Goal: Task Accomplishment & Management: Use online tool/utility

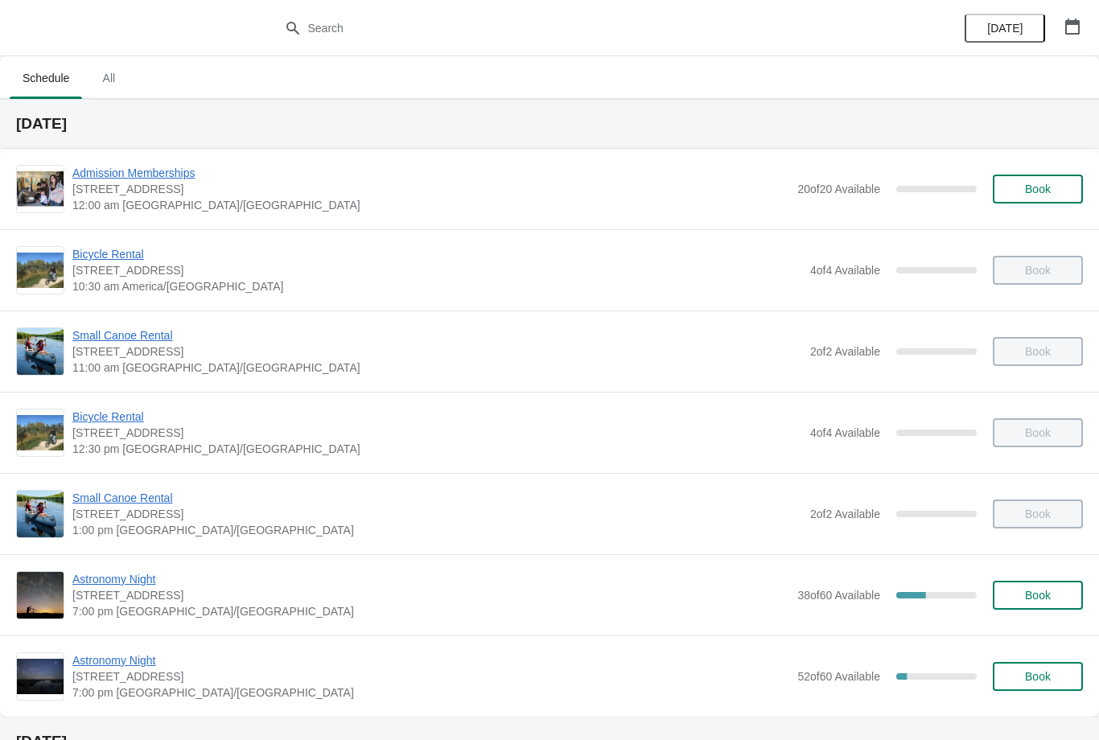
click at [135, 584] on span "Astronomy Night" at bounding box center [430, 579] width 717 height 16
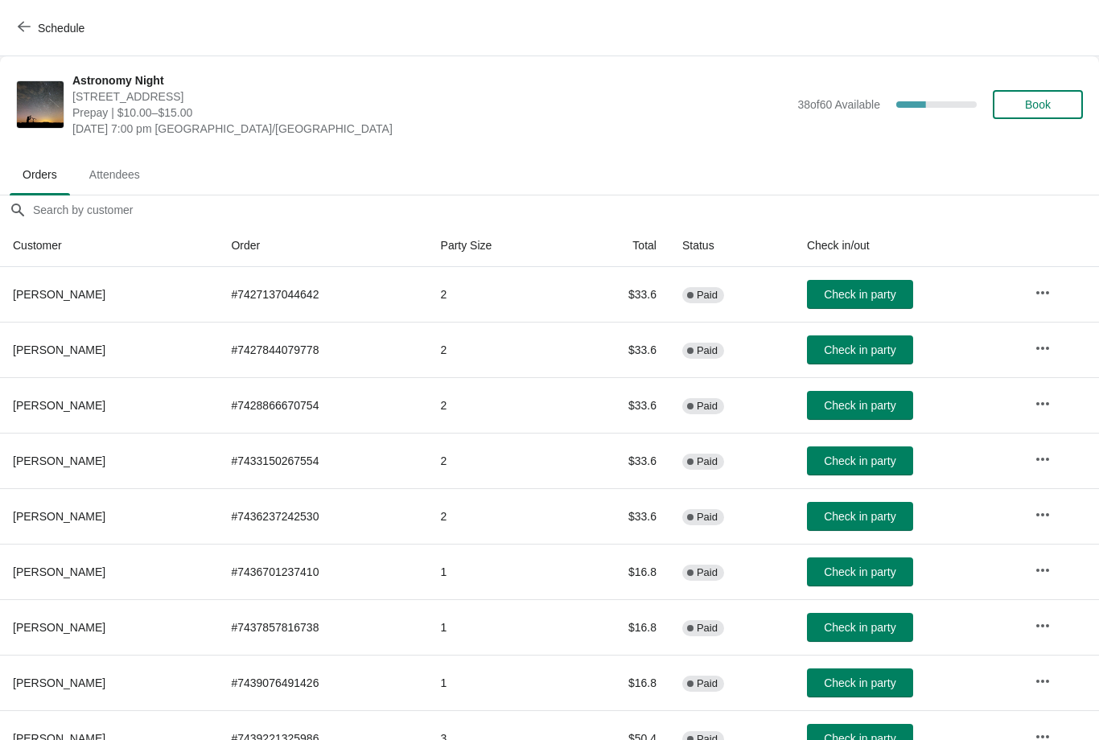
click at [860, 351] on span "Check in party" at bounding box center [860, 349] width 72 height 13
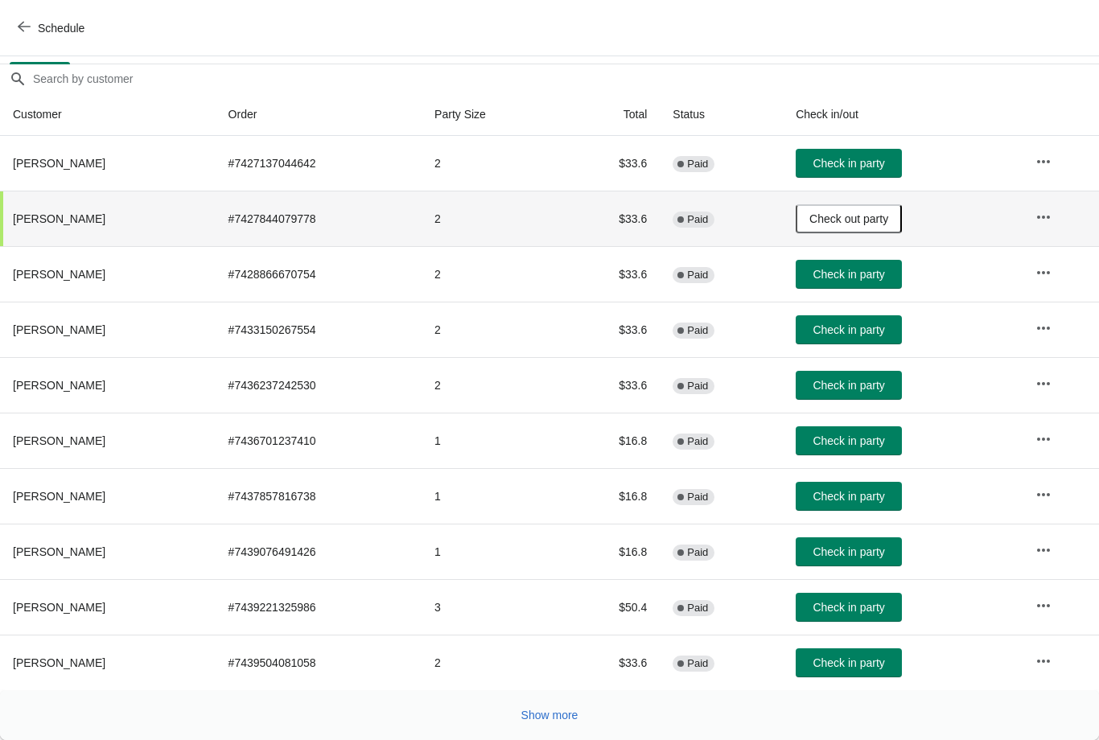
scroll to position [131, 0]
click at [553, 717] on span "Show more" at bounding box center [549, 715] width 57 height 13
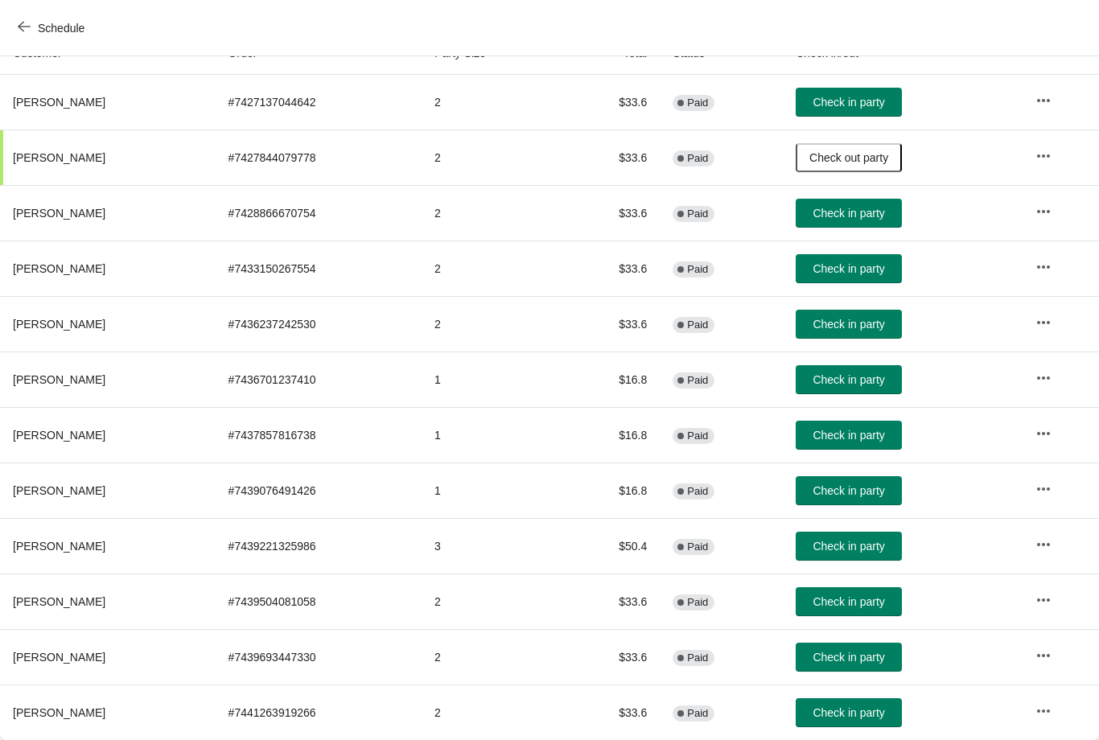
scroll to position [192, 0]
click at [869, 656] on span "Check in party" at bounding box center [848, 657] width 72 height 13
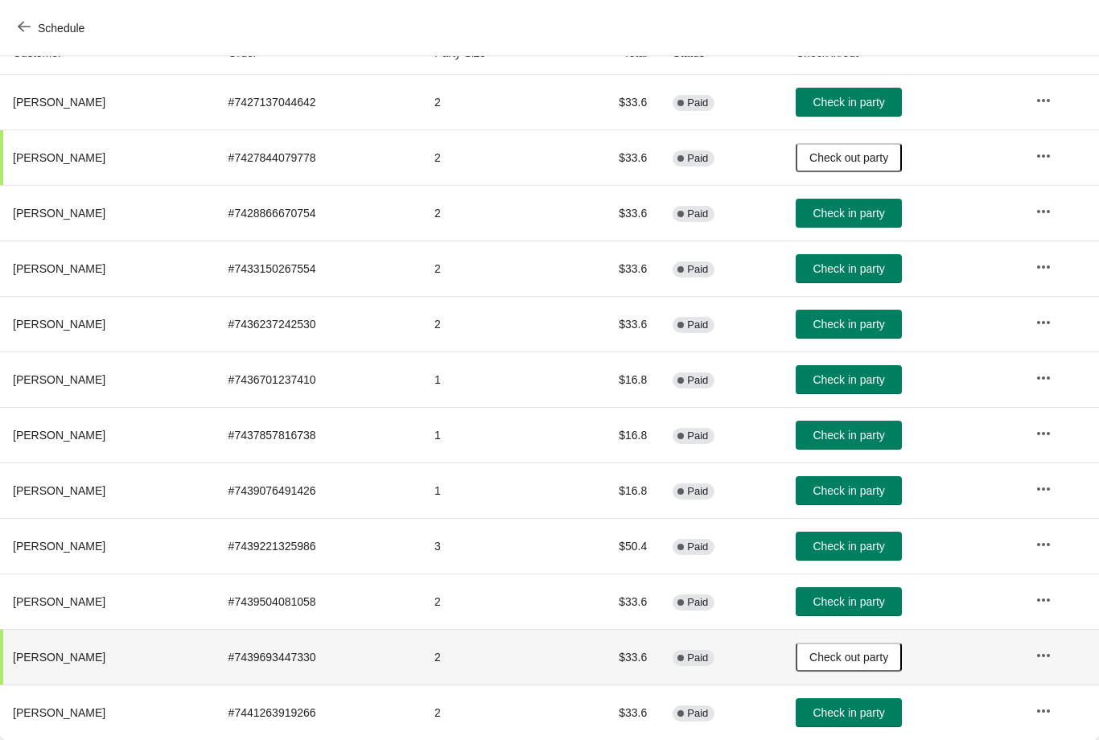
click at [867, 704] on button "Check in party" at bounding box center [848, 712] width 106 height 29
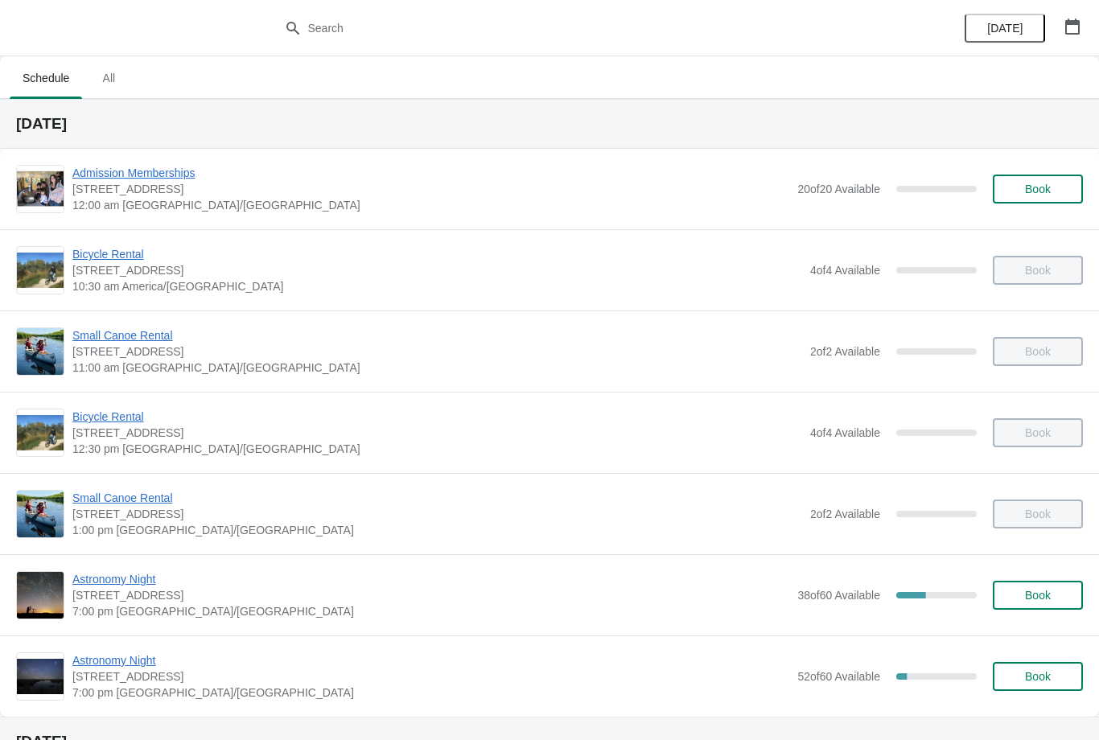
click at [157, 581] on span "Astronomy Night" at bounding box center [430, 579] width 717 height 16
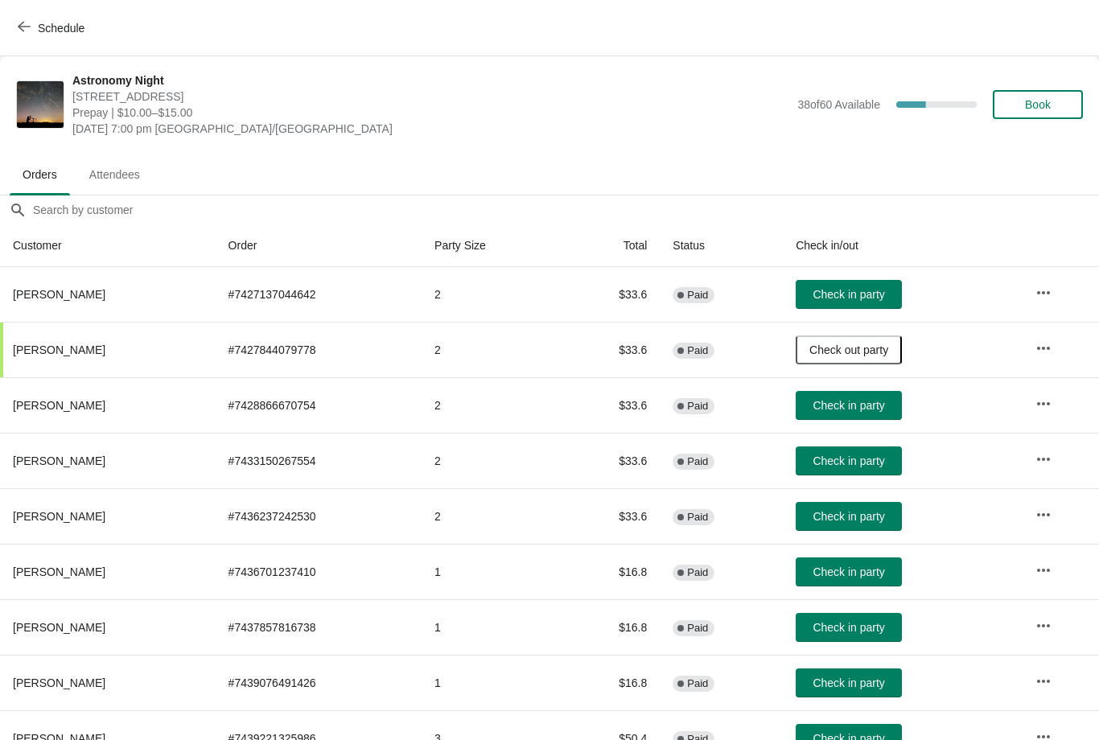
click at [864, 295] on span "Check in party" at bounding box center [848, 294] width 72 height 13
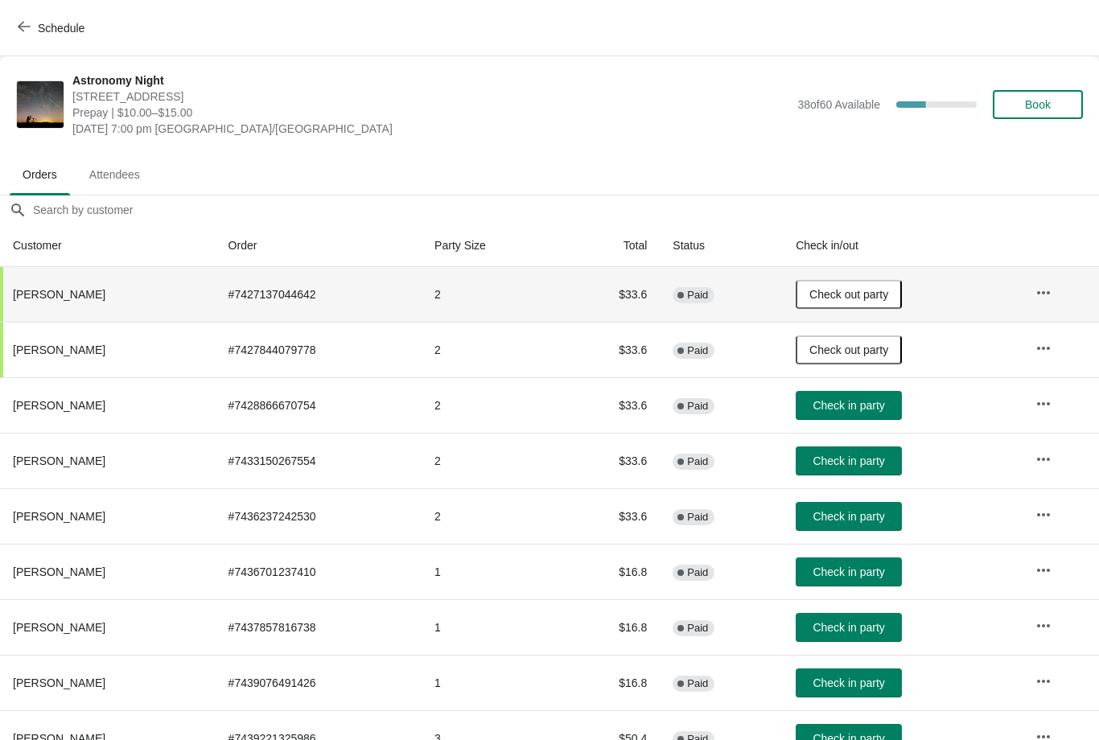
click at [17, 38] on button "Schedule" at bounding box center [52, 28] width 89 height 29
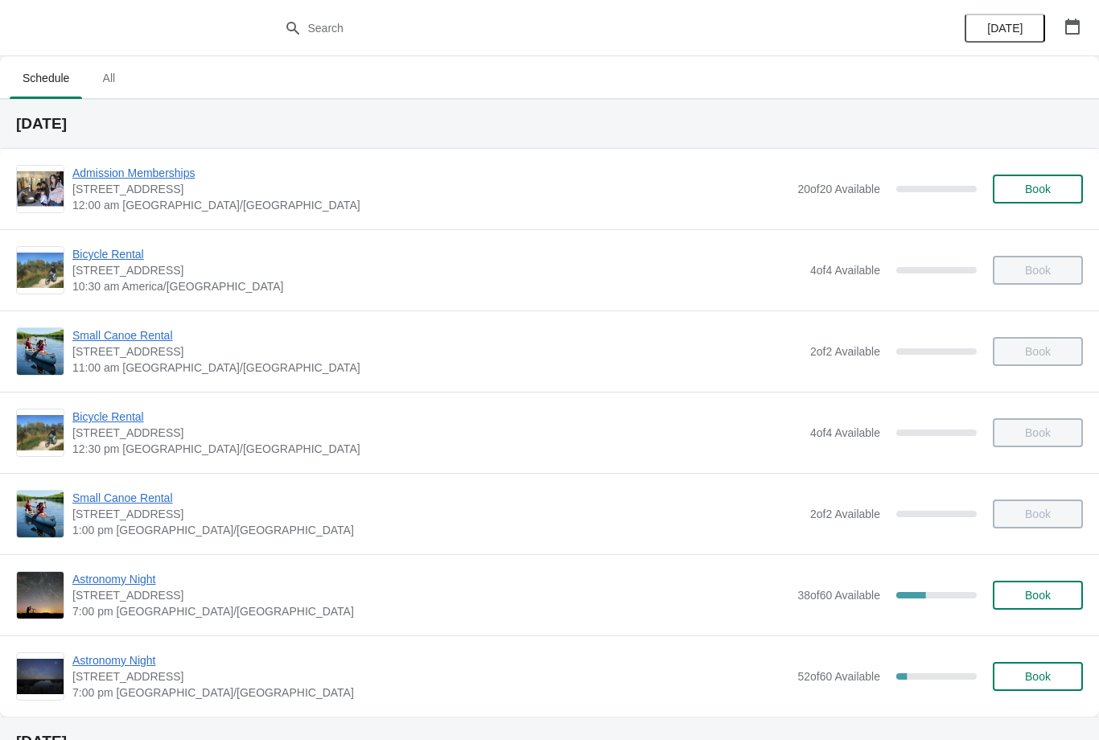
click at [136, 584] on span "Astronomy Night" at bounding box center [430, 579] width 717 height 16
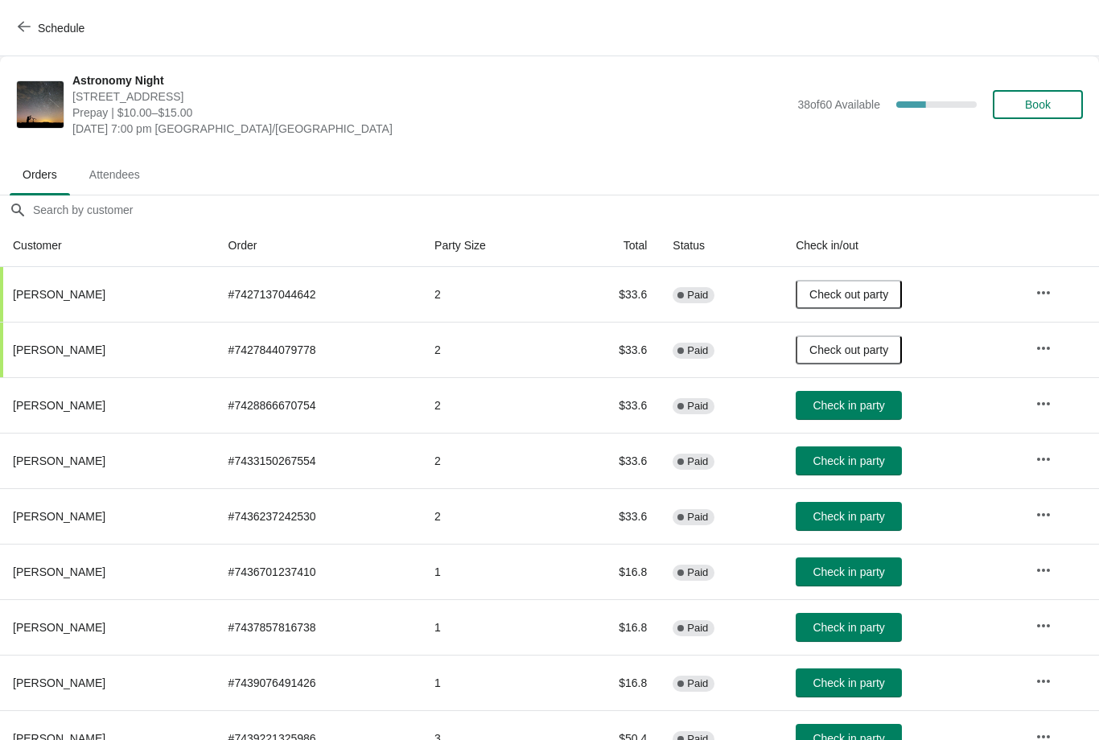
click at [27, 24] on icon "button" at bounding box center [24, 26] width 13 height 13
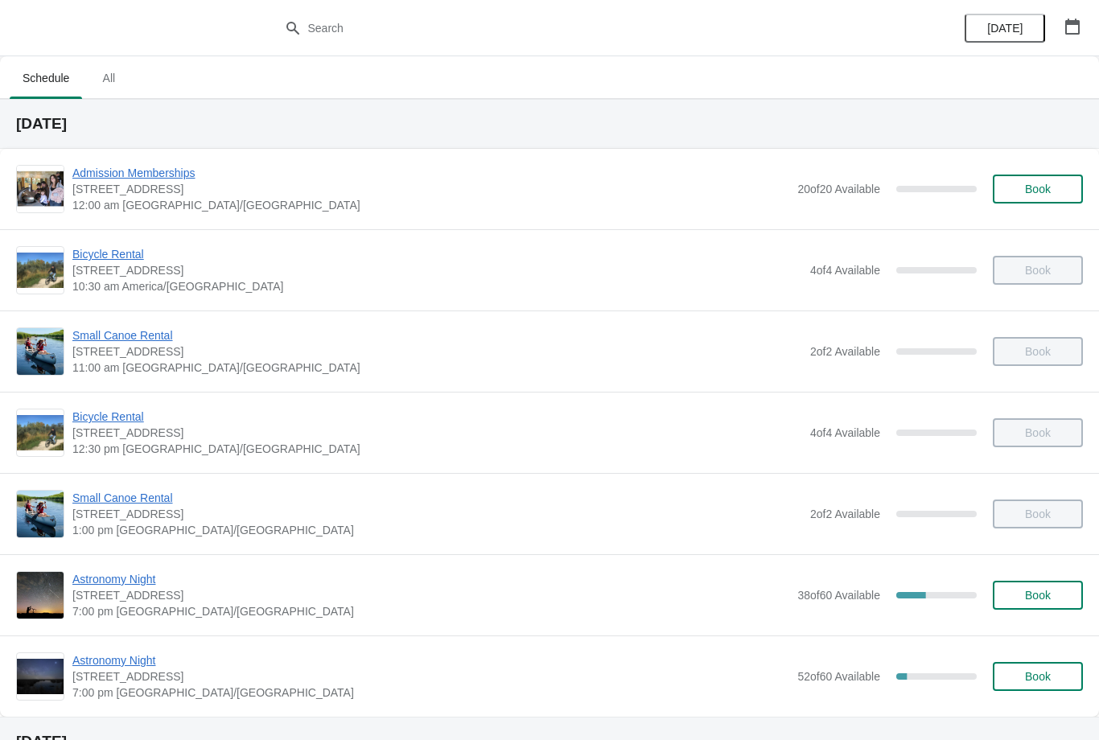
click at [140, 665] on span "Astronomy Night" at bounding box center [430, 660] width 717 height 16
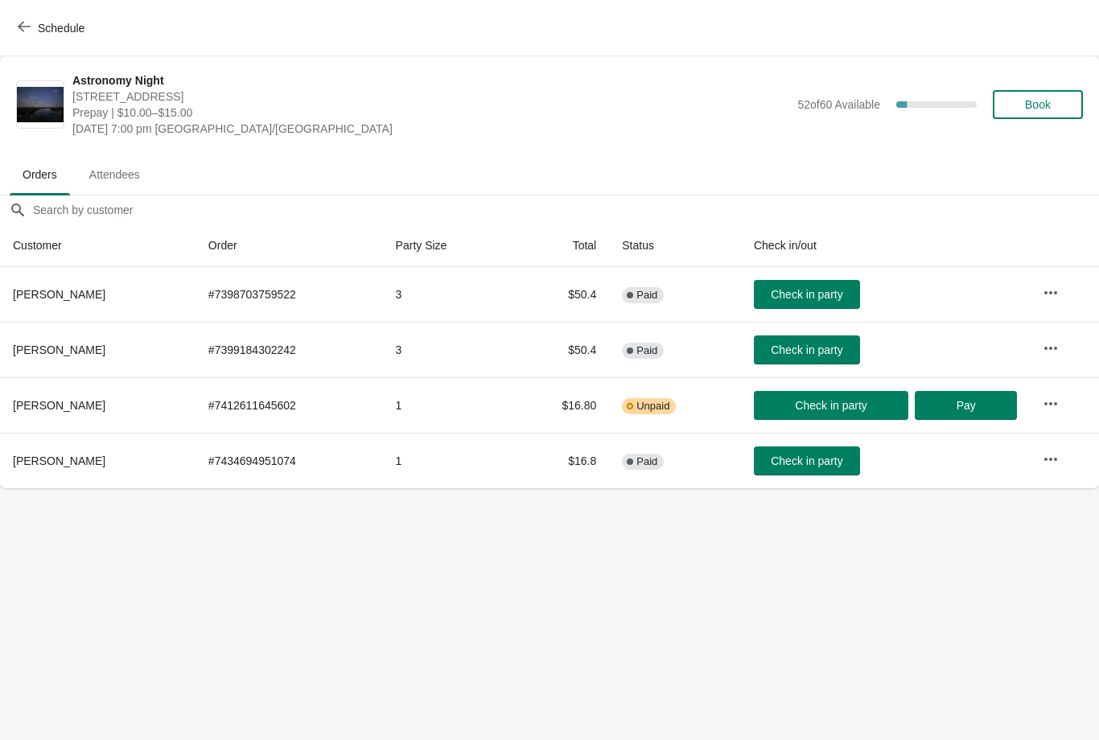
click at [861, 413] on button "Check in party" at bounding box center [831, 405] width 154 height 29
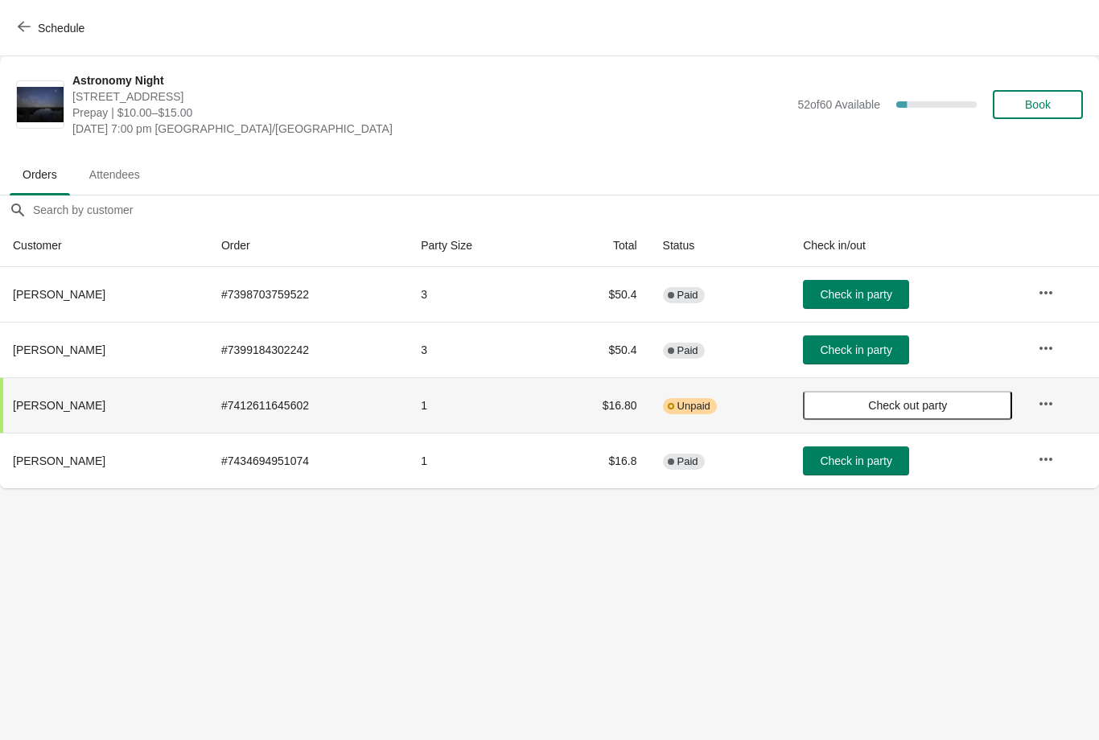
click at [26, 32] on icon "button" at bounding box center [24, 26] width 13 height 13
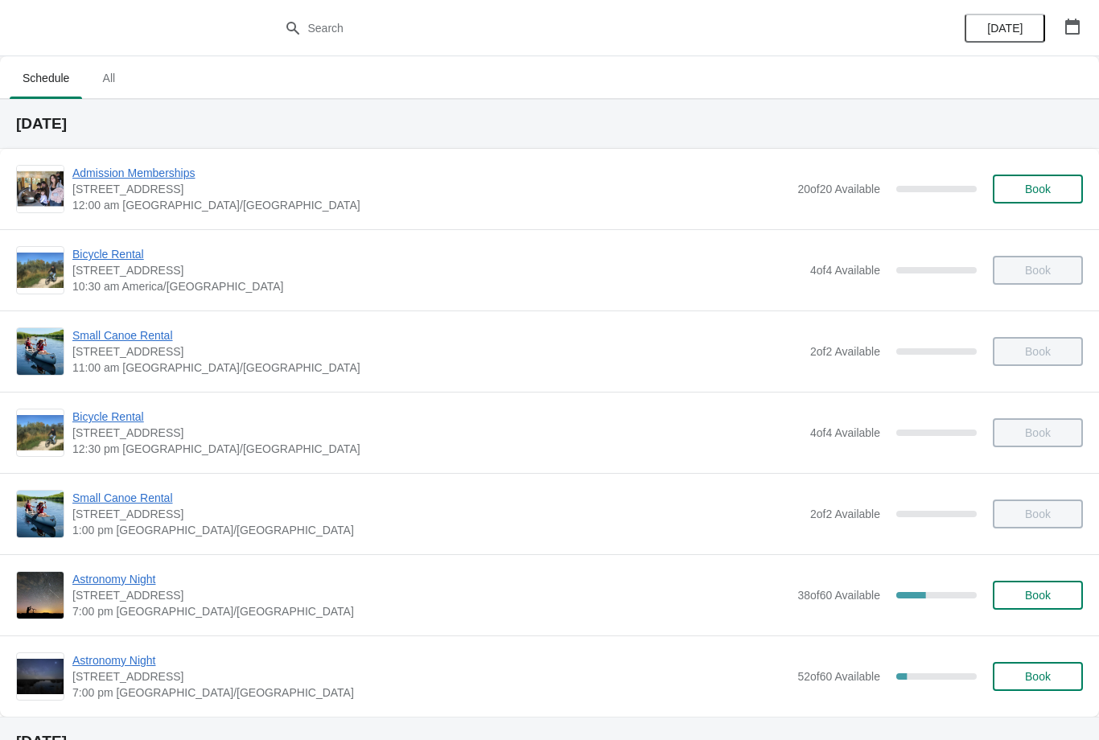
click at [150, 654] on span "Astronomy Night" at bounding box center [430, 660] width 717 height 16
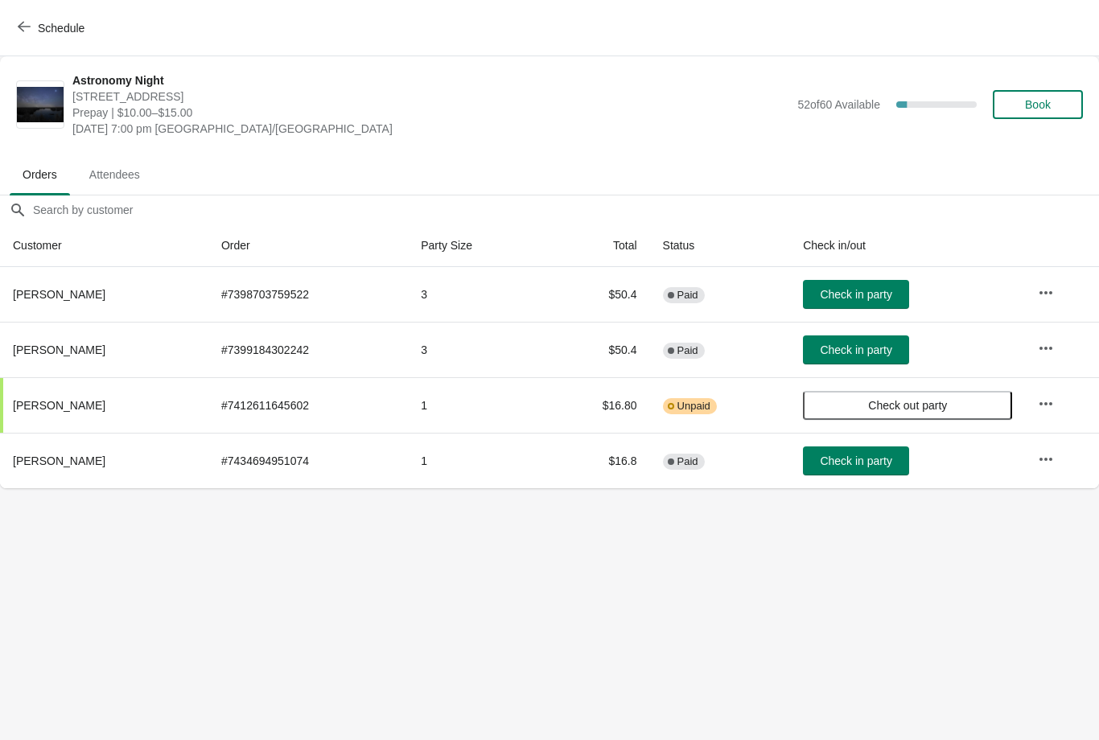
click at [33, 26] on span "Schedule" at bounding box center [53, 27] width 64 height 15
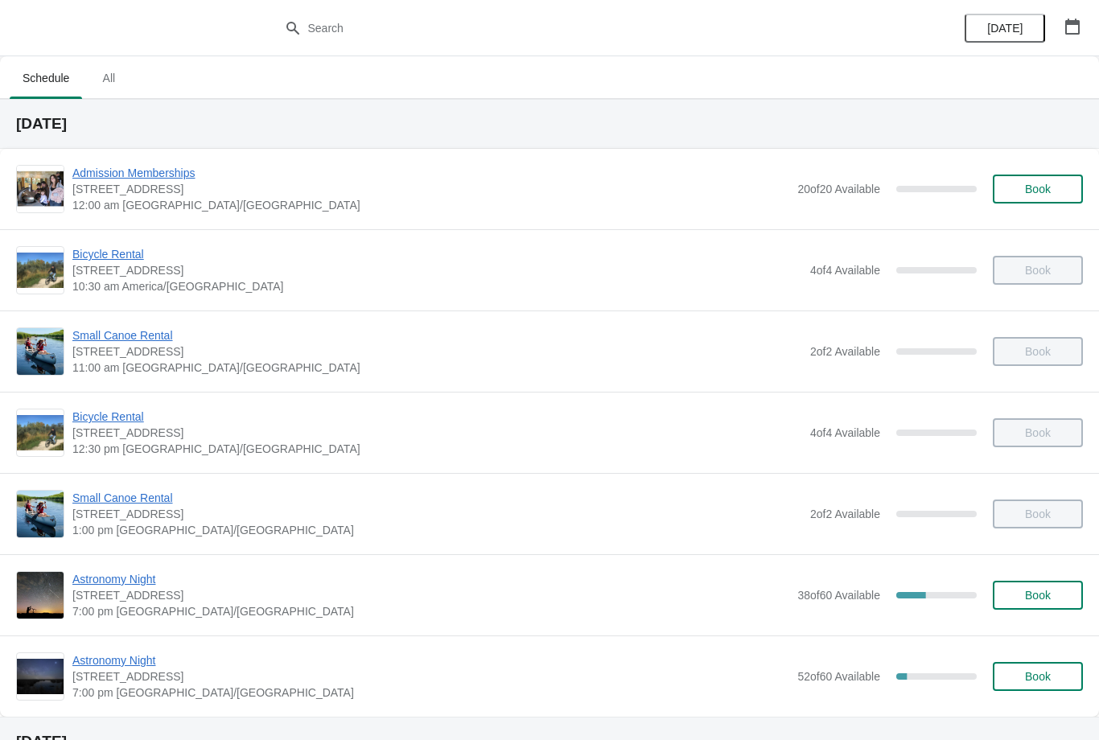
click at [145, 586] on span "Astronomy Night" at bounding box center [430, 579] width 717 height 16
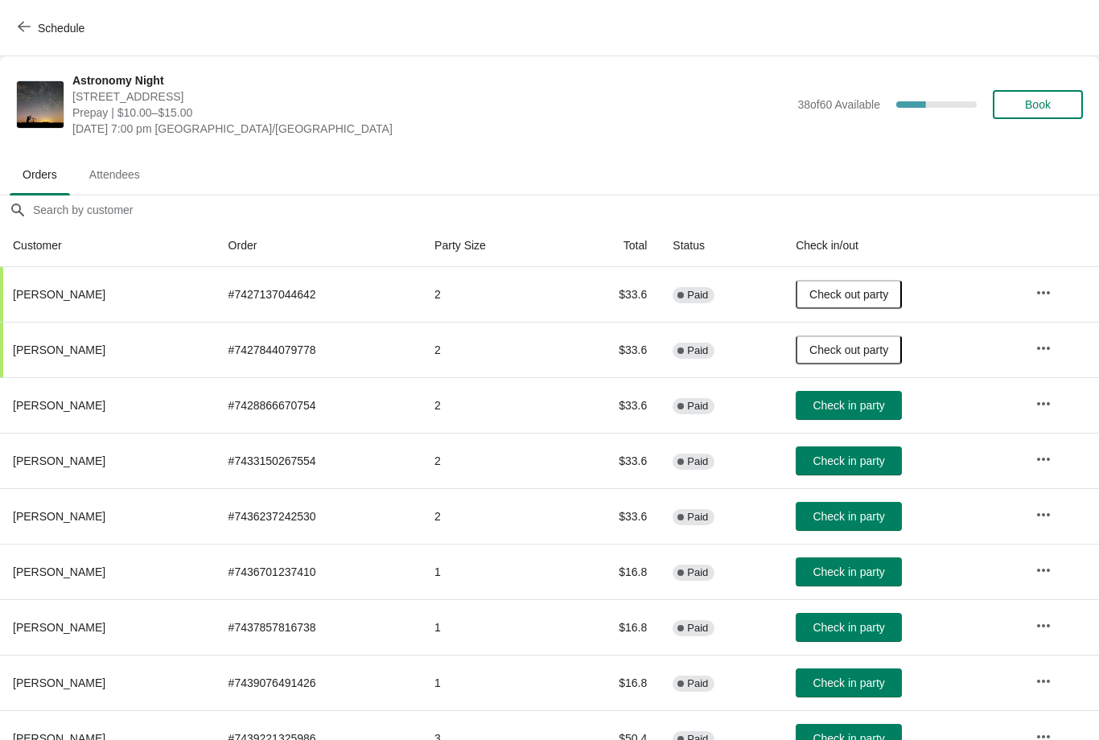
click at [854, 458] on span "Check in party" at bounding box center [848, 460] width 72 height 13
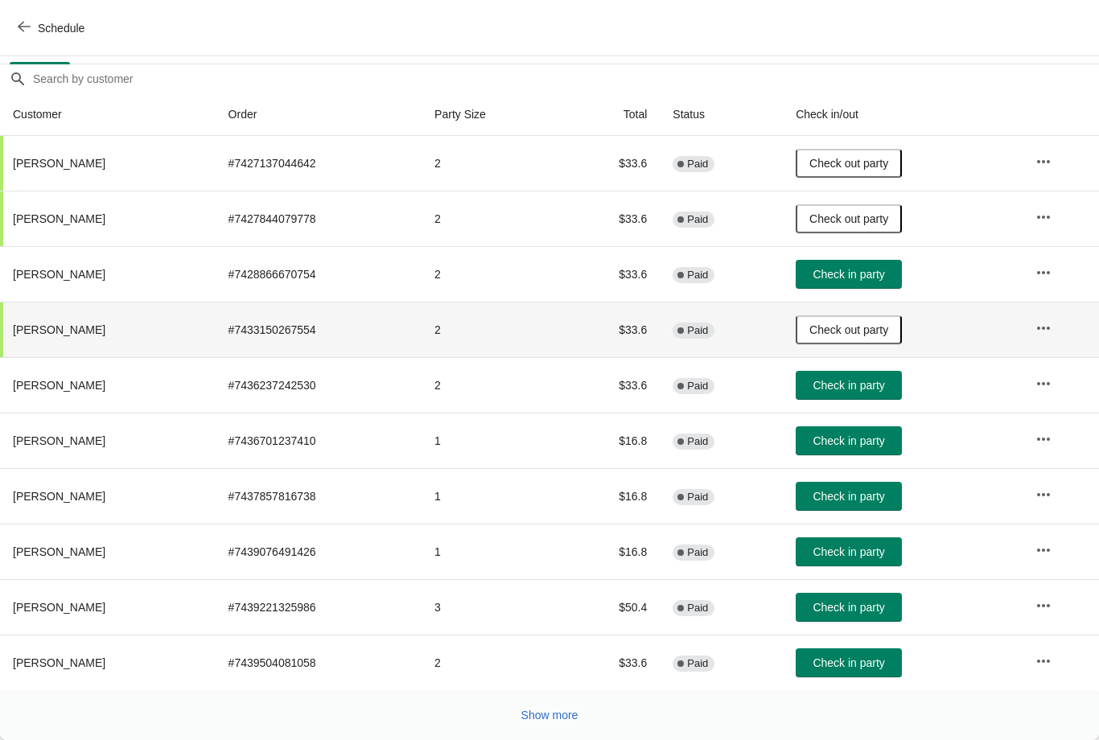
scroll to position [131, 0]
click at [861, 670] on button "Check in party" at bounding box center [848, 662] width 106 height 29
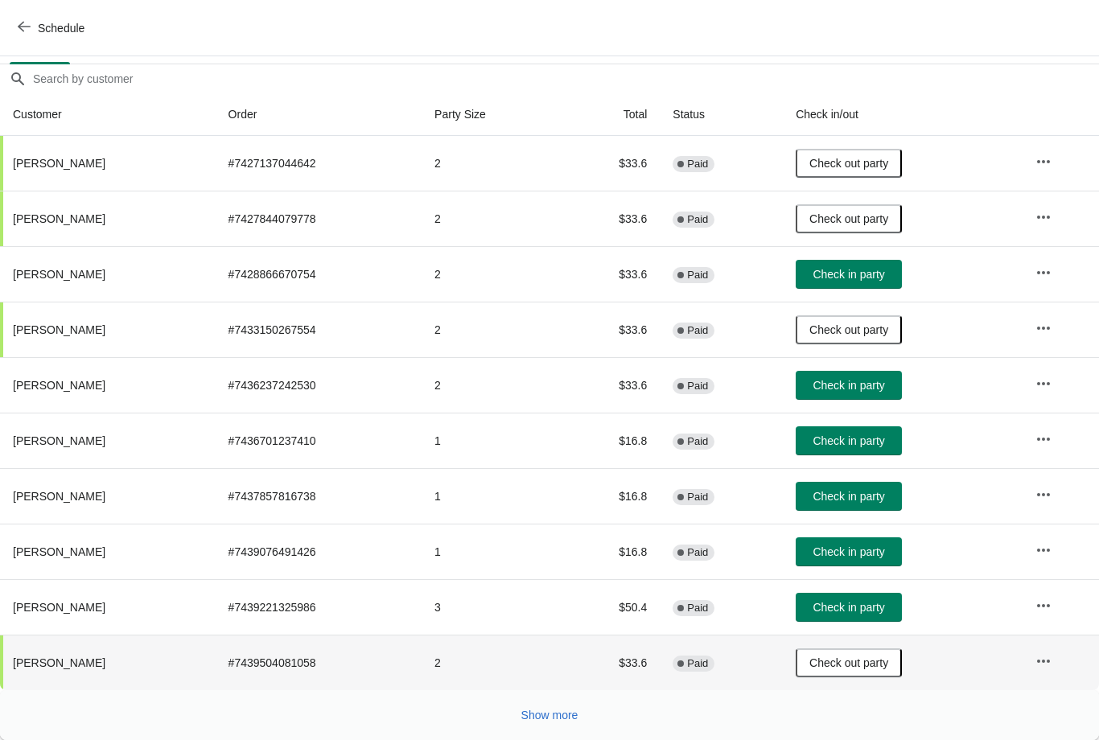
click at [542, 718] on span "Show more" at bounding box center [549, 715] width 57 height 13
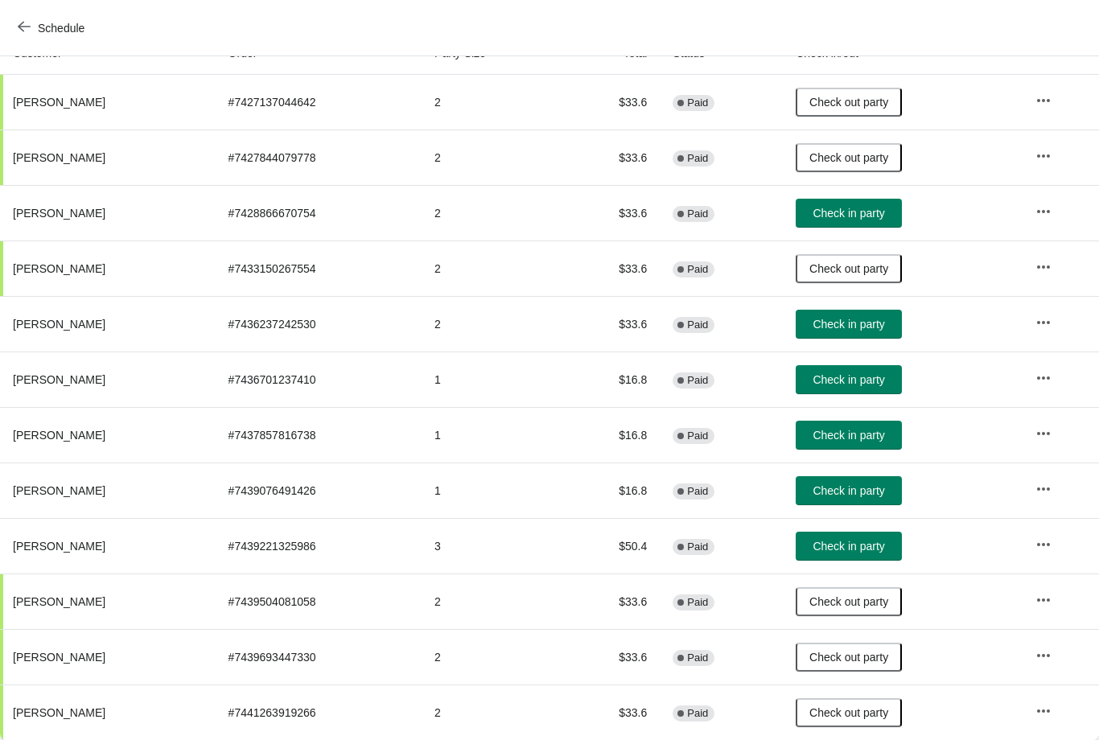
scroll to position [192, 0]
click at [31, 19] on button "Schedule" at bounding box center [52, 28] width 89 height 29
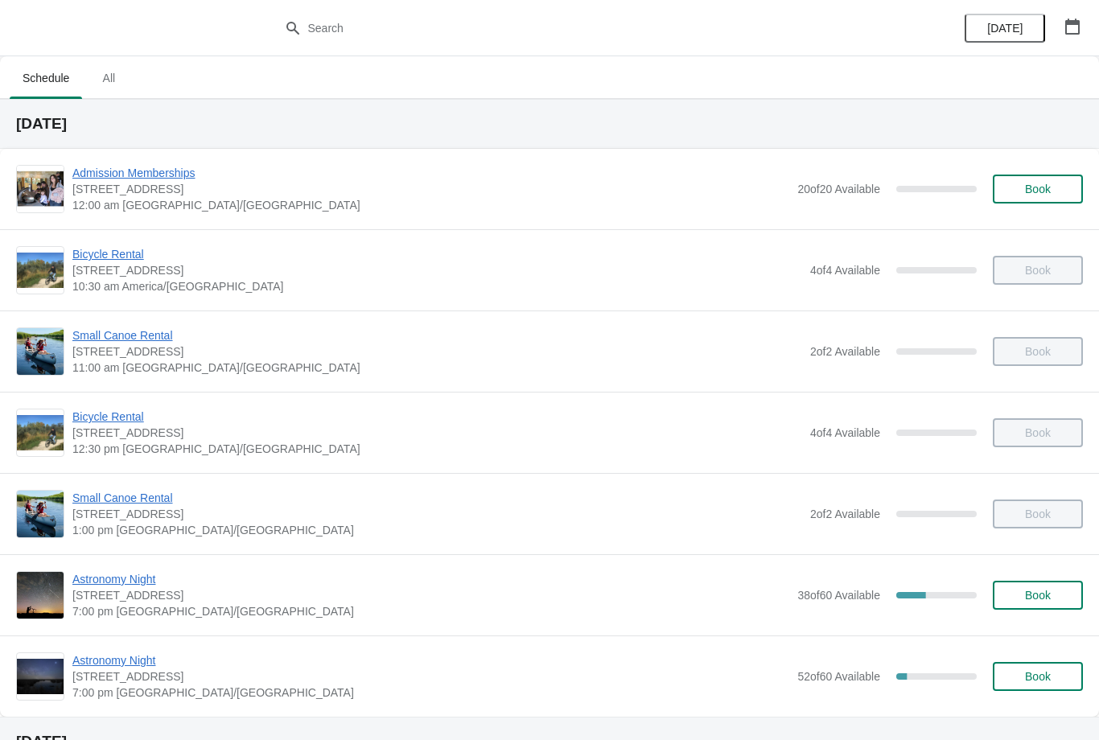
click at [109, 573] on span "Astronomy Night" at bounding box center [430, 579] width 717 height 16
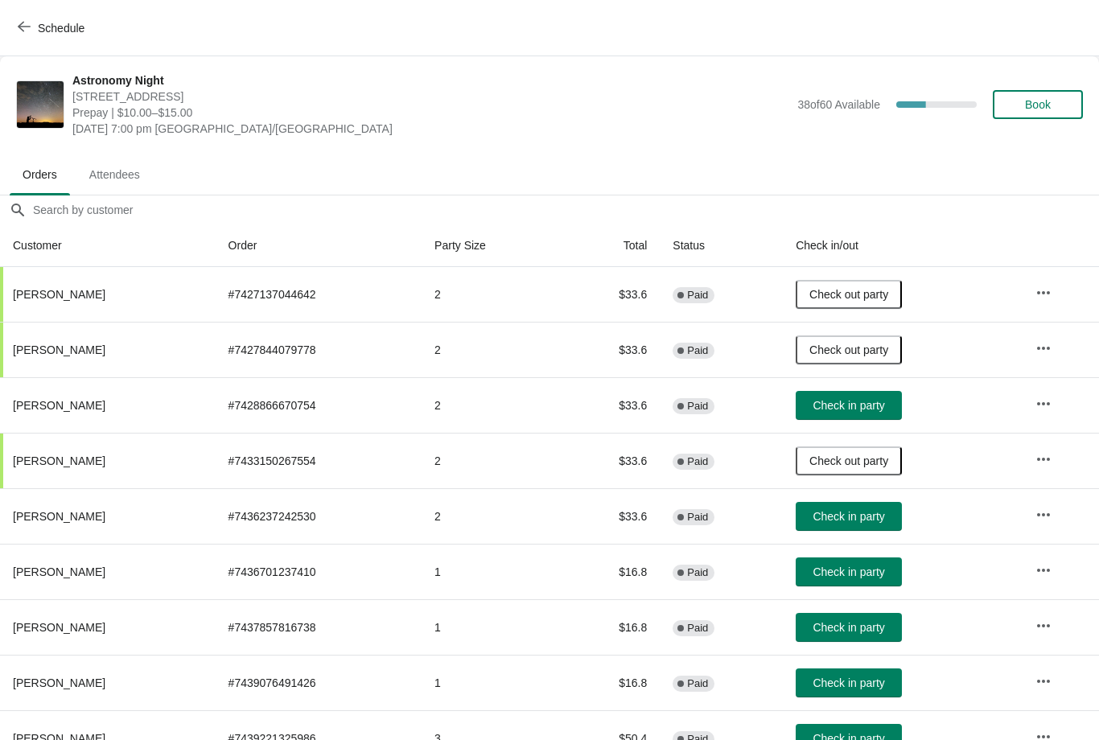
click at [19, 31] on icon "button" at bounding box center [24, 26] width 13 height 13
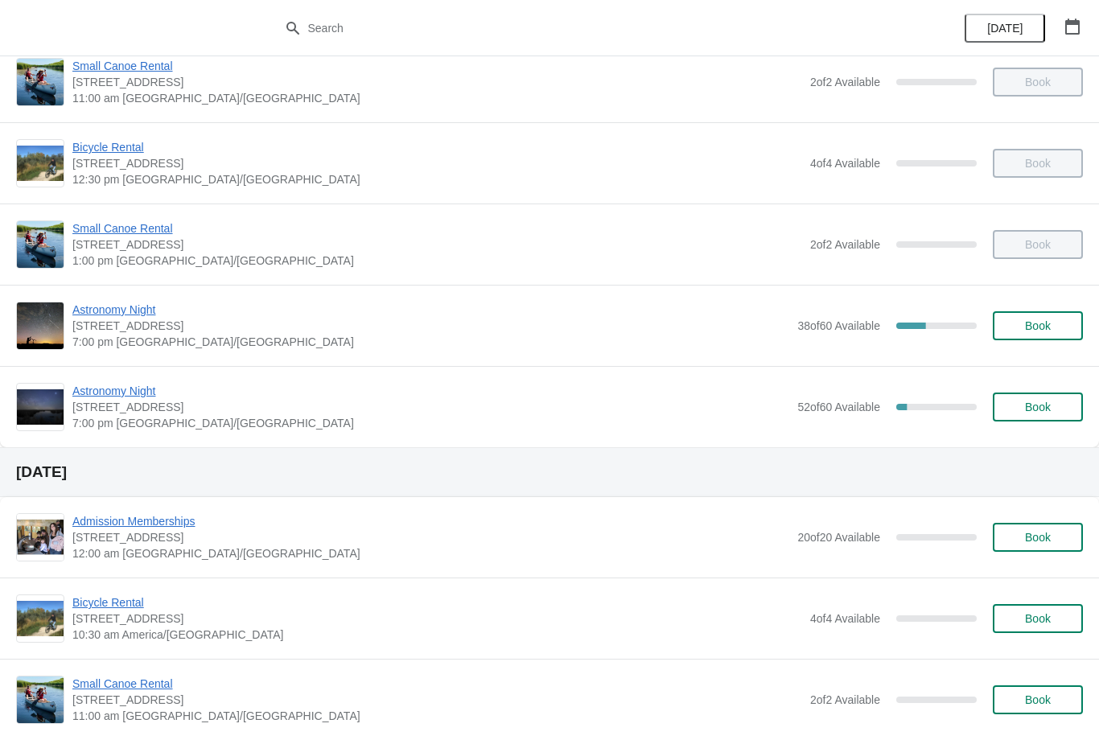
scroll to position [270, 0]
click at [126, 393] on span "Astronomy Night" at bounding box center [430, 390] width 717 height 16
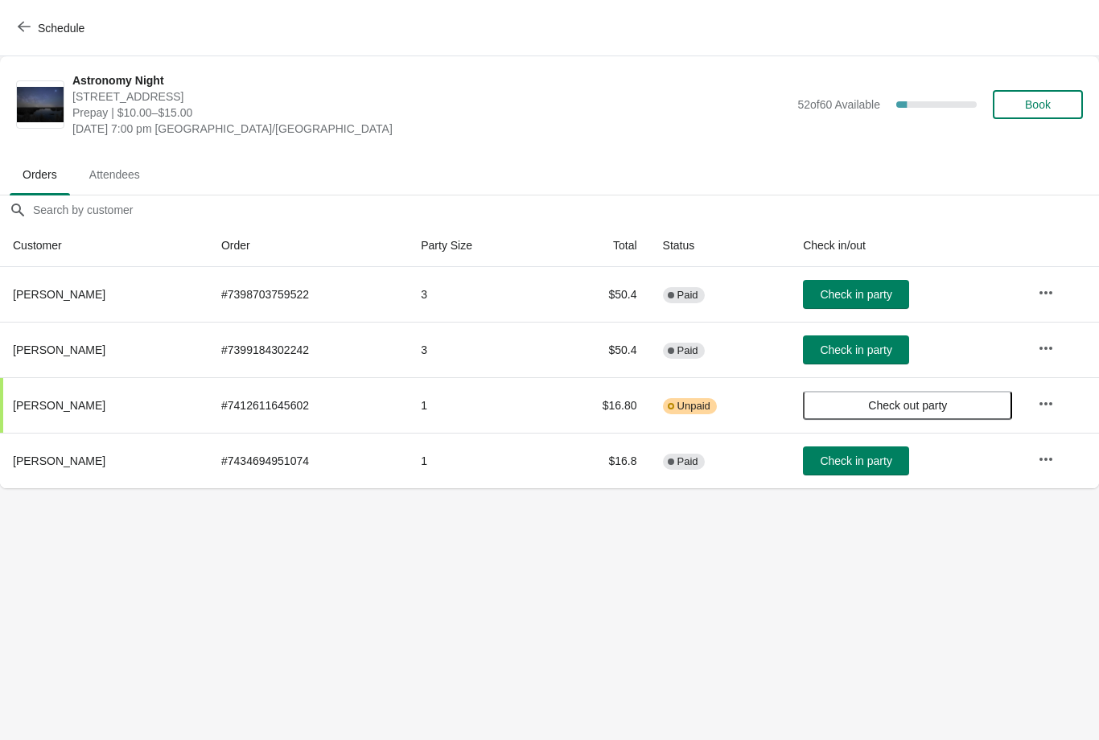
click at [854, 466] on span "Check in party" at bounding box center [855, 460] width 72 height 13
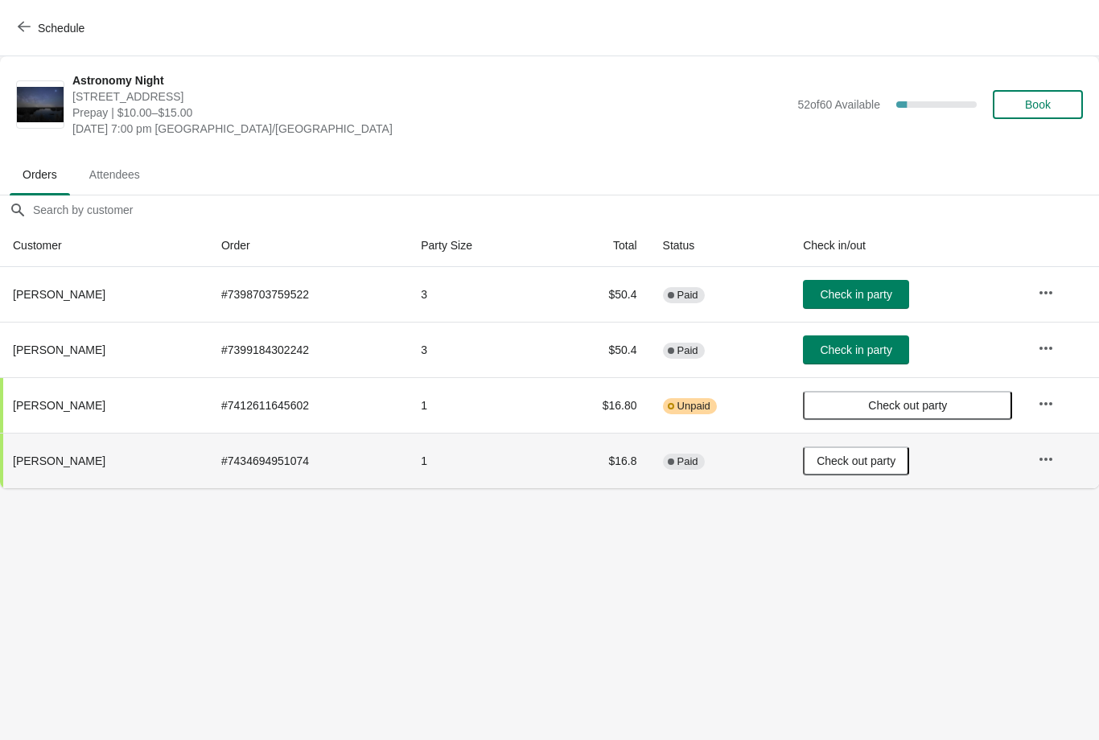
click at [852, 363] on button "Check in party" at bounding box center [856, 349] width 106 height 29
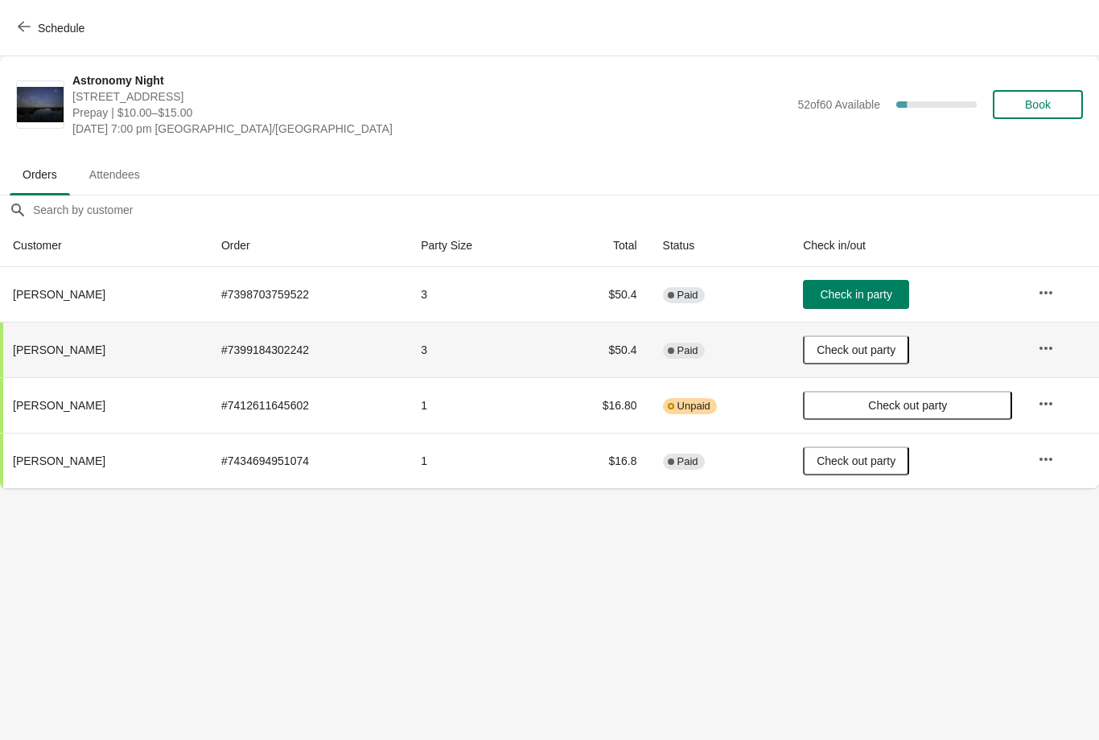
click at [18, 31] on icon "button" at bounding box center [24, 26] width 13 height 13
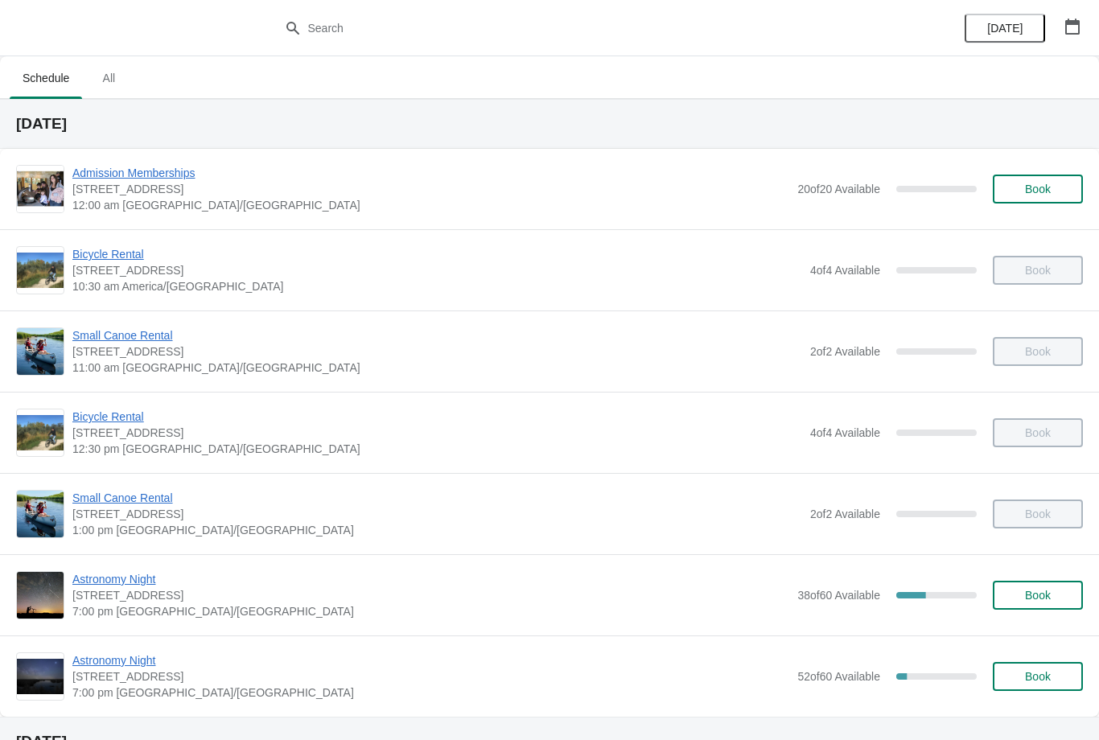
click at [139, 573] on span "Astronomy Night" at bounding box center [430, 579] width 717 height 16
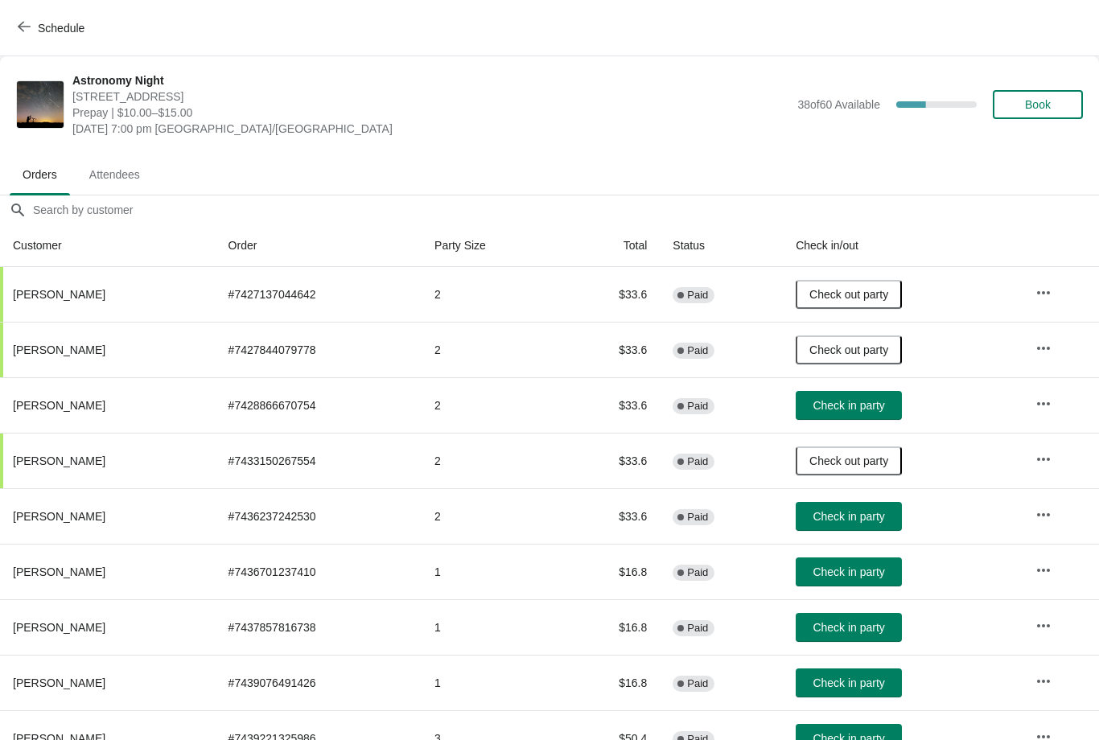
click at [876, 400] on span "Check in party" at bounding box center [848, 405] width 72 height 13
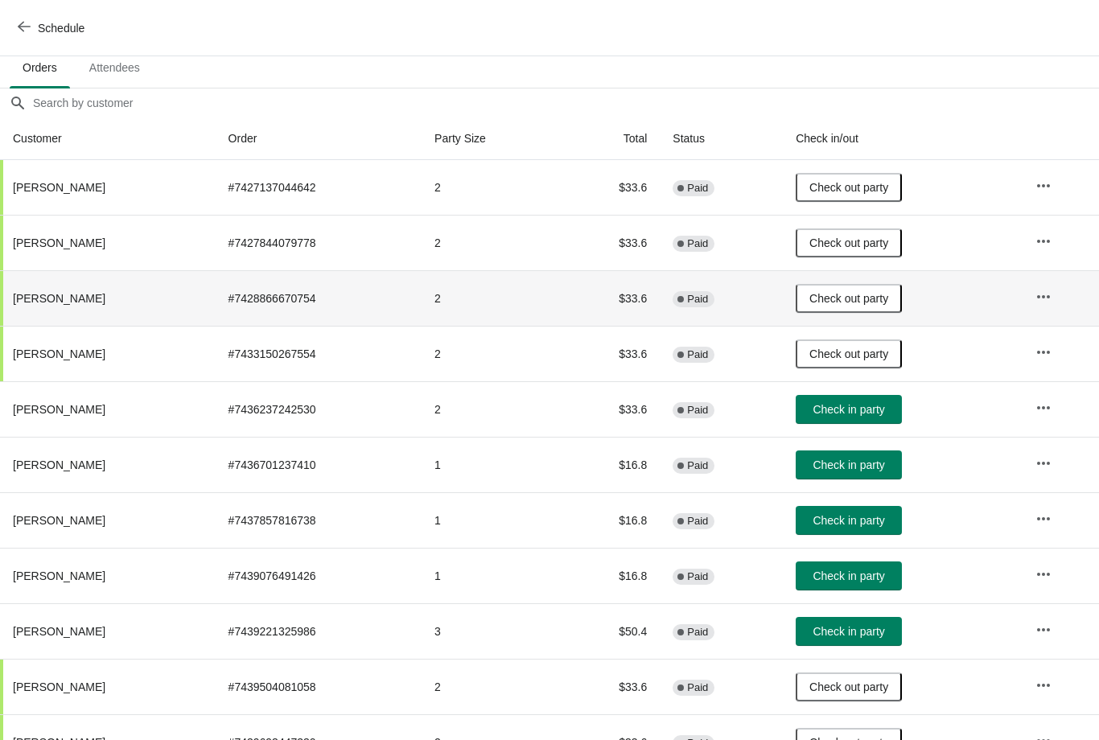
scroll to position [105, 0]
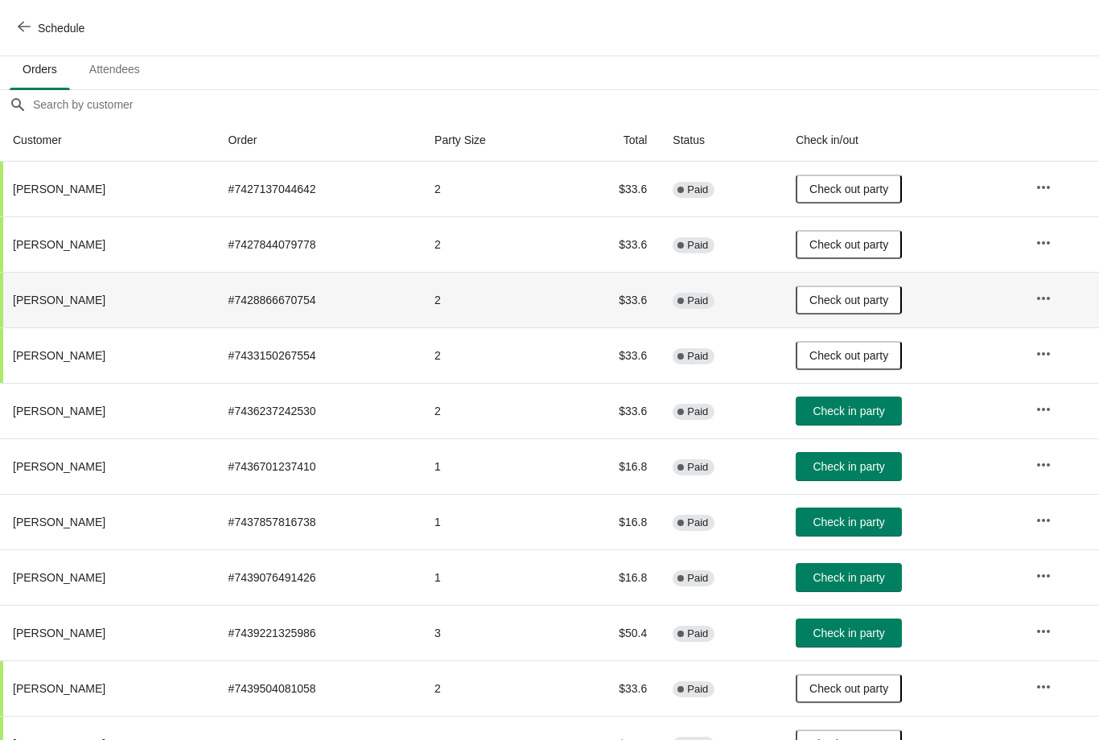
click at [865, 635] on span "Check in party" at bounding box center [848, 632] width 72 height 13
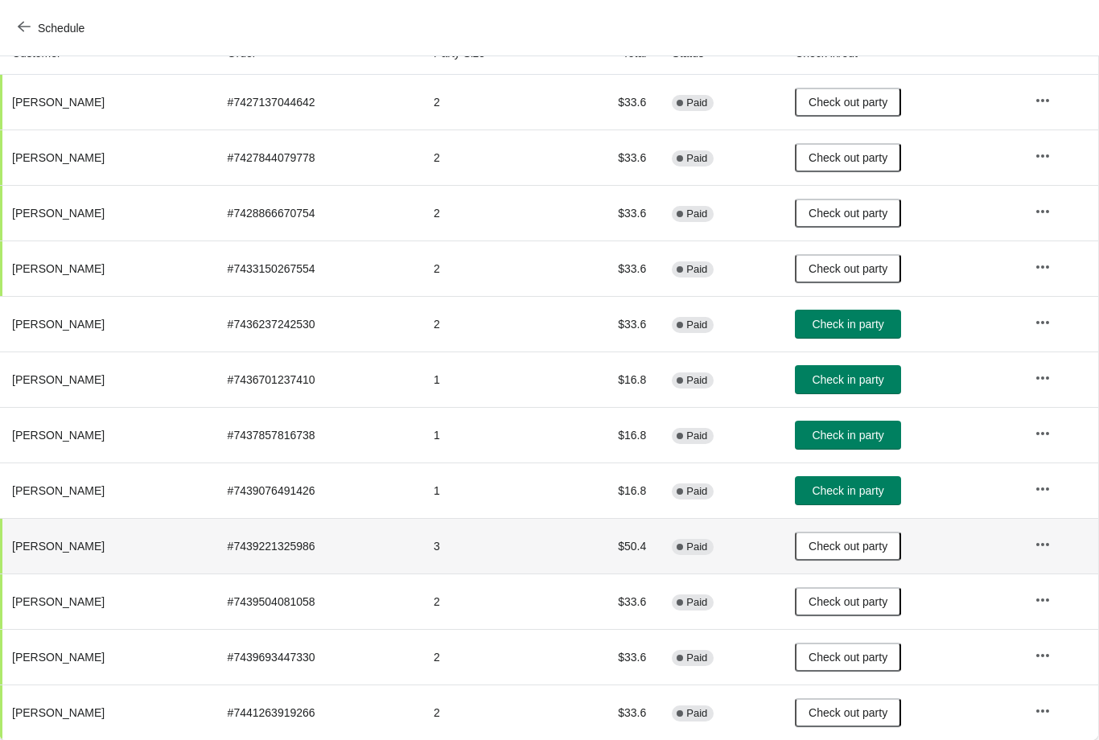
scroll to position [192, 1]
click at [30, 21] on icon "button" at bounding box center [24, 26] width 13 height 13
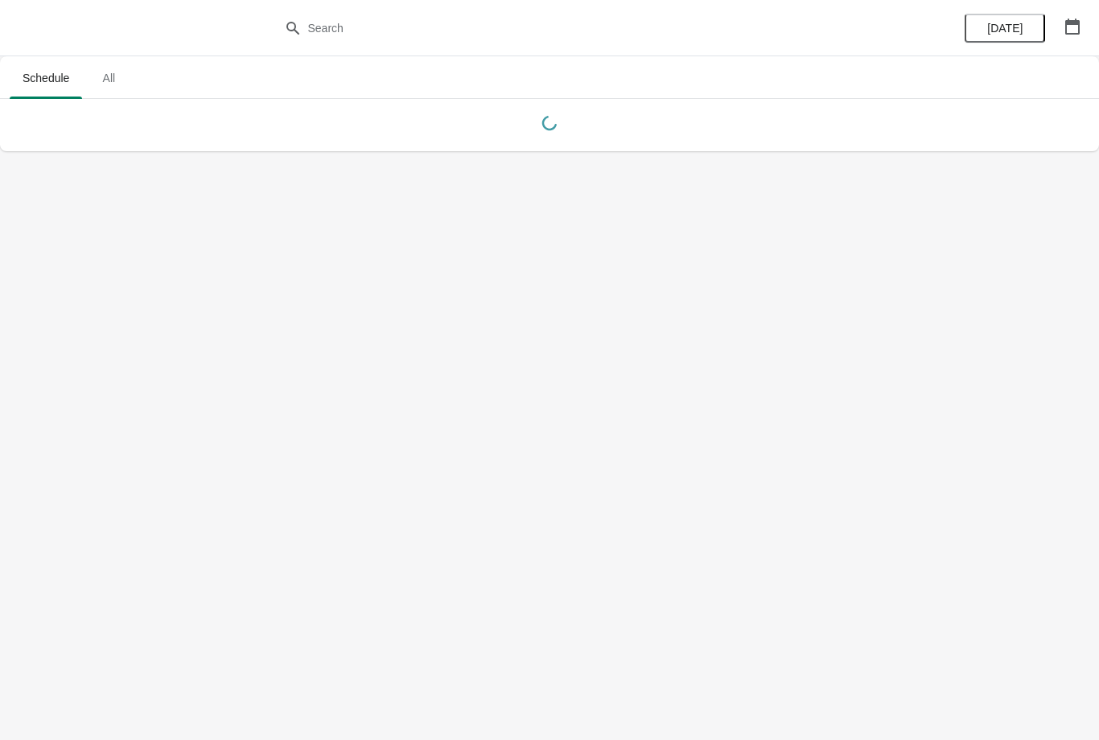
scroll to position [0, 0]
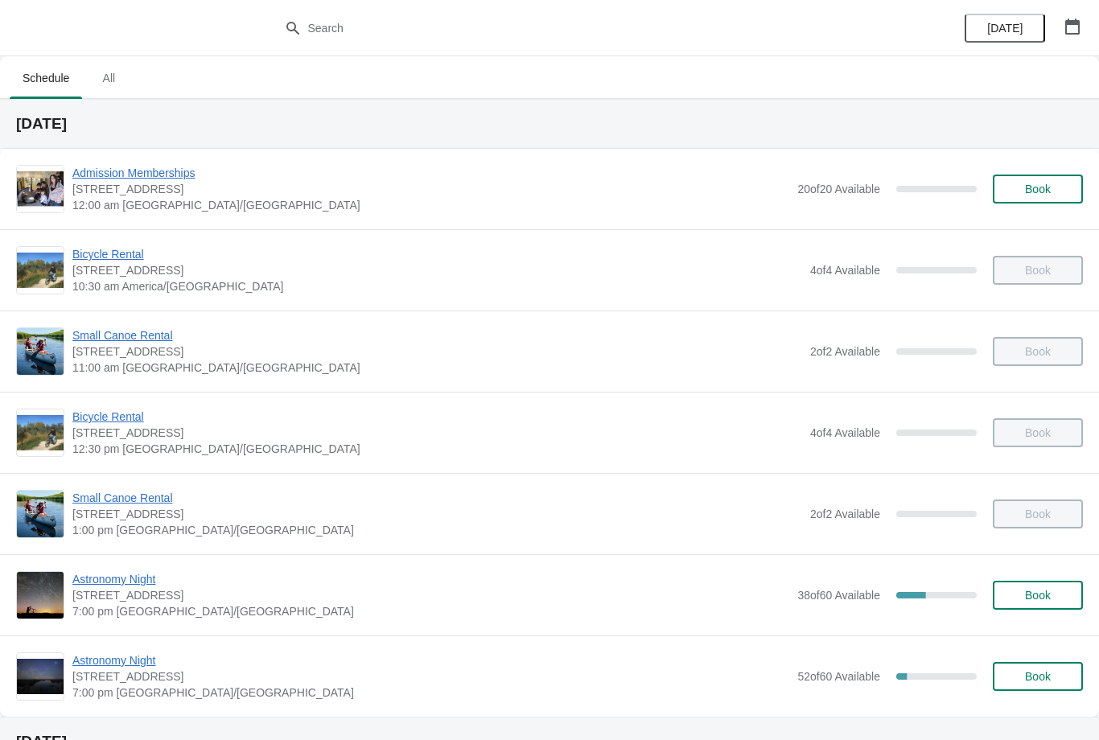
click at [114, 663] on span "Astronomy Night" at bounding box center [430, 660] width 717 height 16
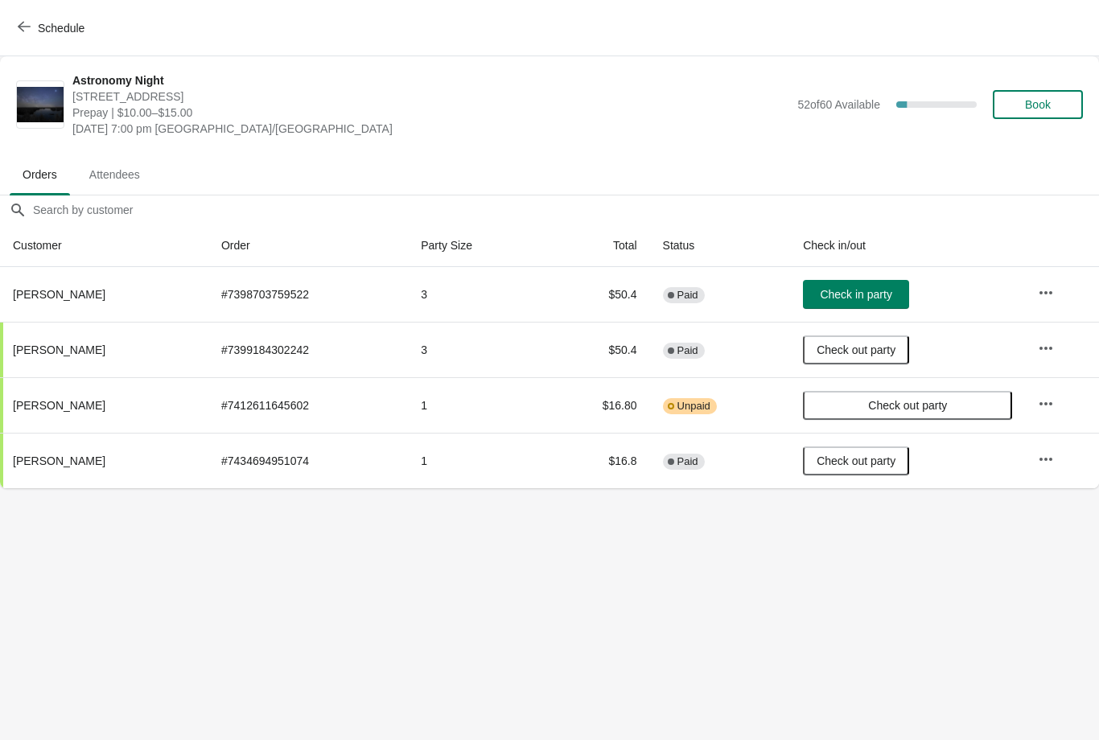
click at [31, 23] on span "Schedule" at bounding box center [53, 27] width 64 height 15
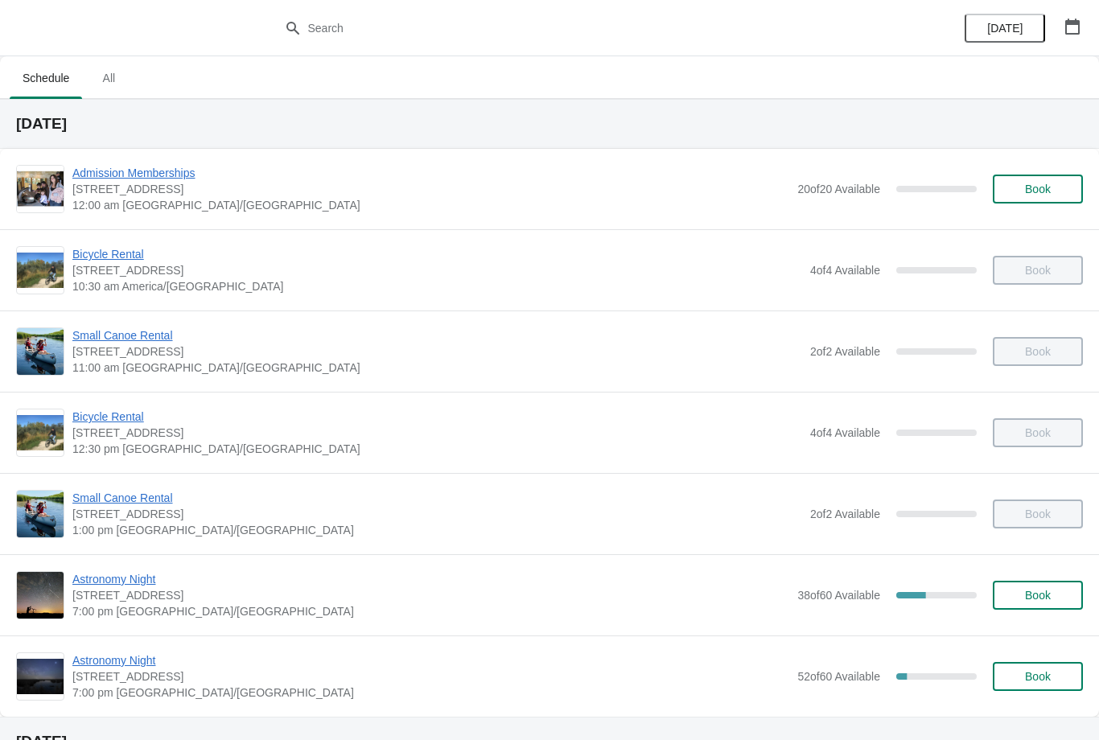
click at [154, 586] on span "Astronomy Night" at bounding box center [430, 579] width 717 height 16
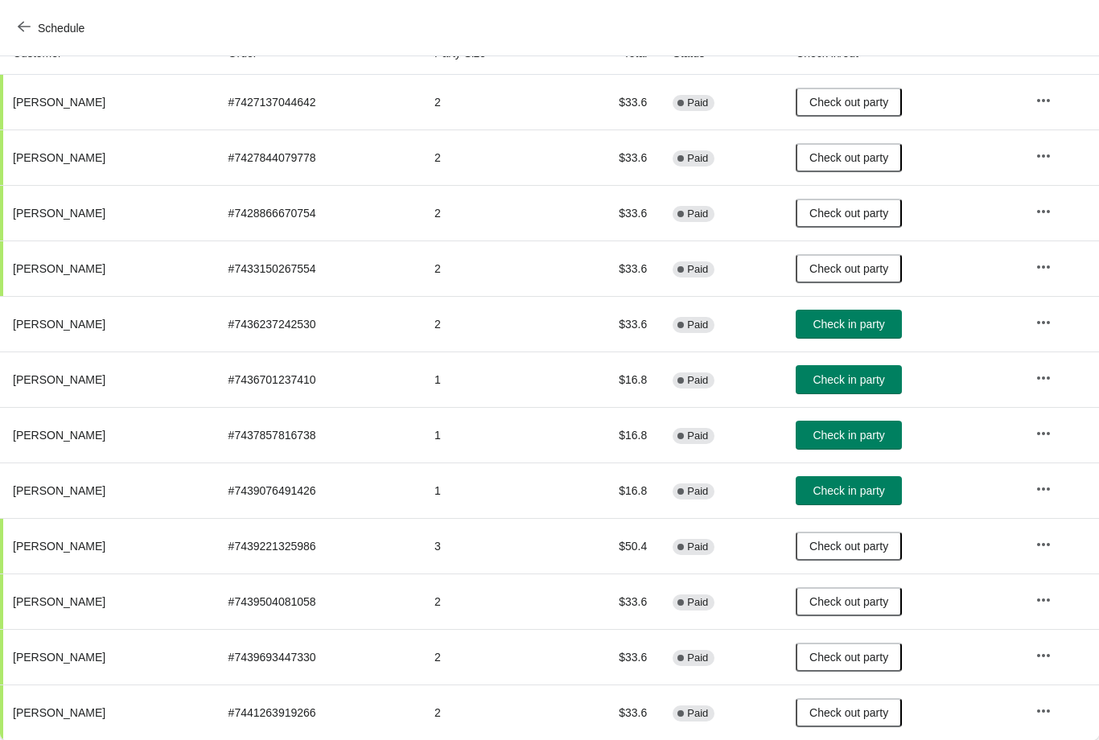
scroll to position [192, 0]
